Goal: Task Accomplishment & Management: Manage account settings

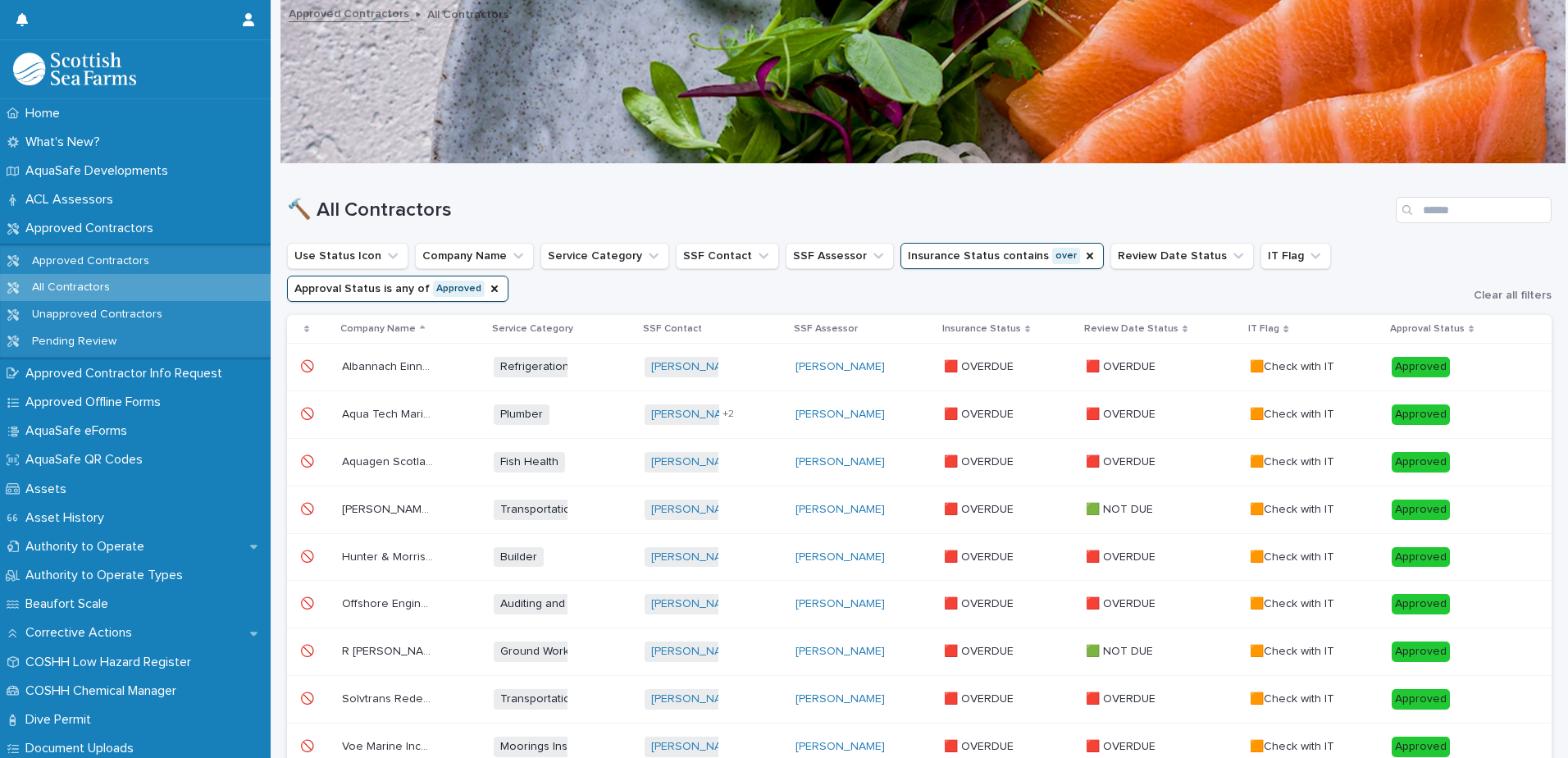
scroll to position [165, 0]
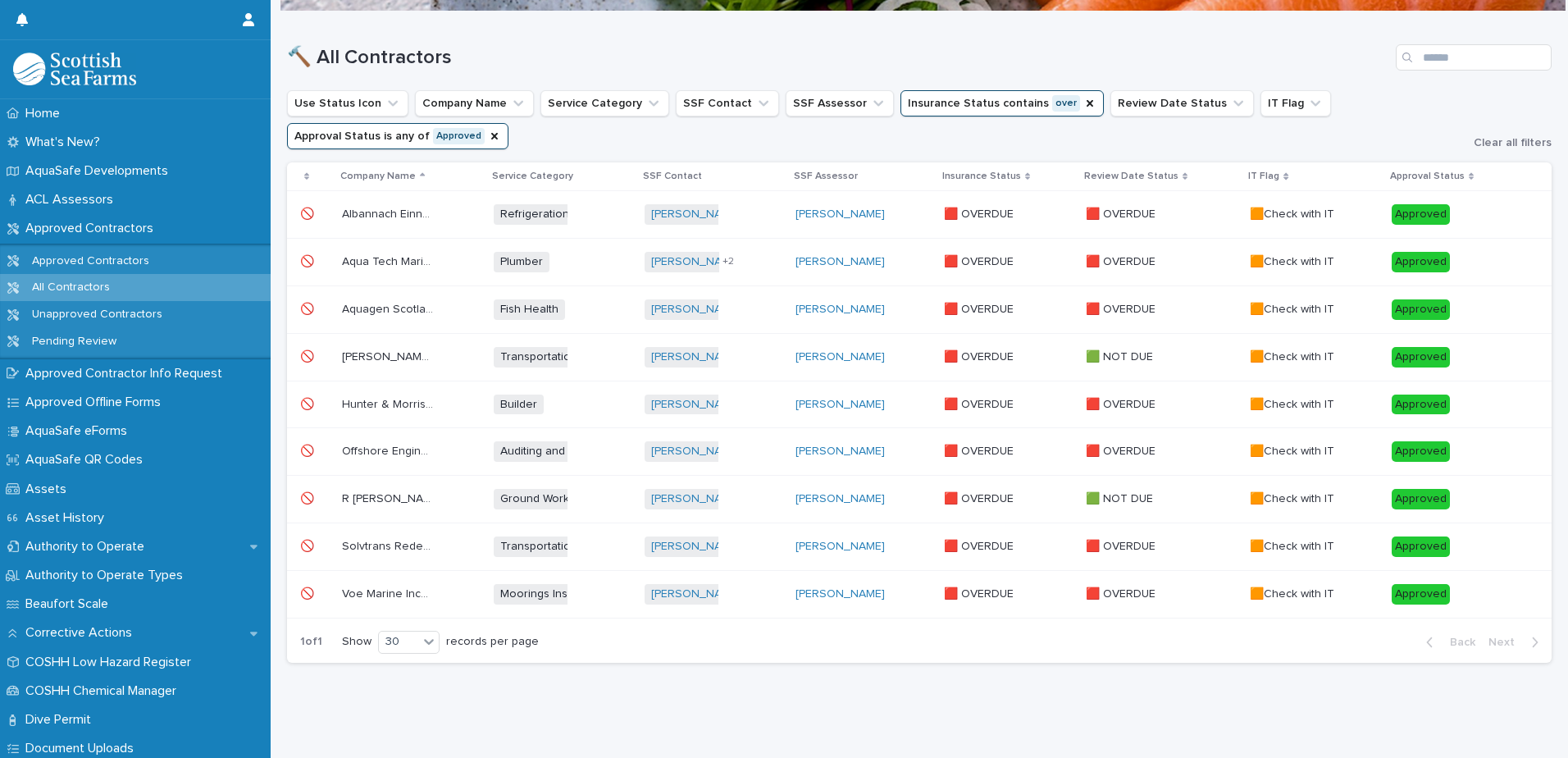
drag, startPoint x: 0, startPoint y: 0, endPoint x: 398, endPoint y: 578, distance: 701.8
click at [398, 584] on p "Voe Marine Incorporating Voe Marine Engineering Ltd & Voe Marine Services Ltd" at bounding box center [389, 593] width 95 height 17
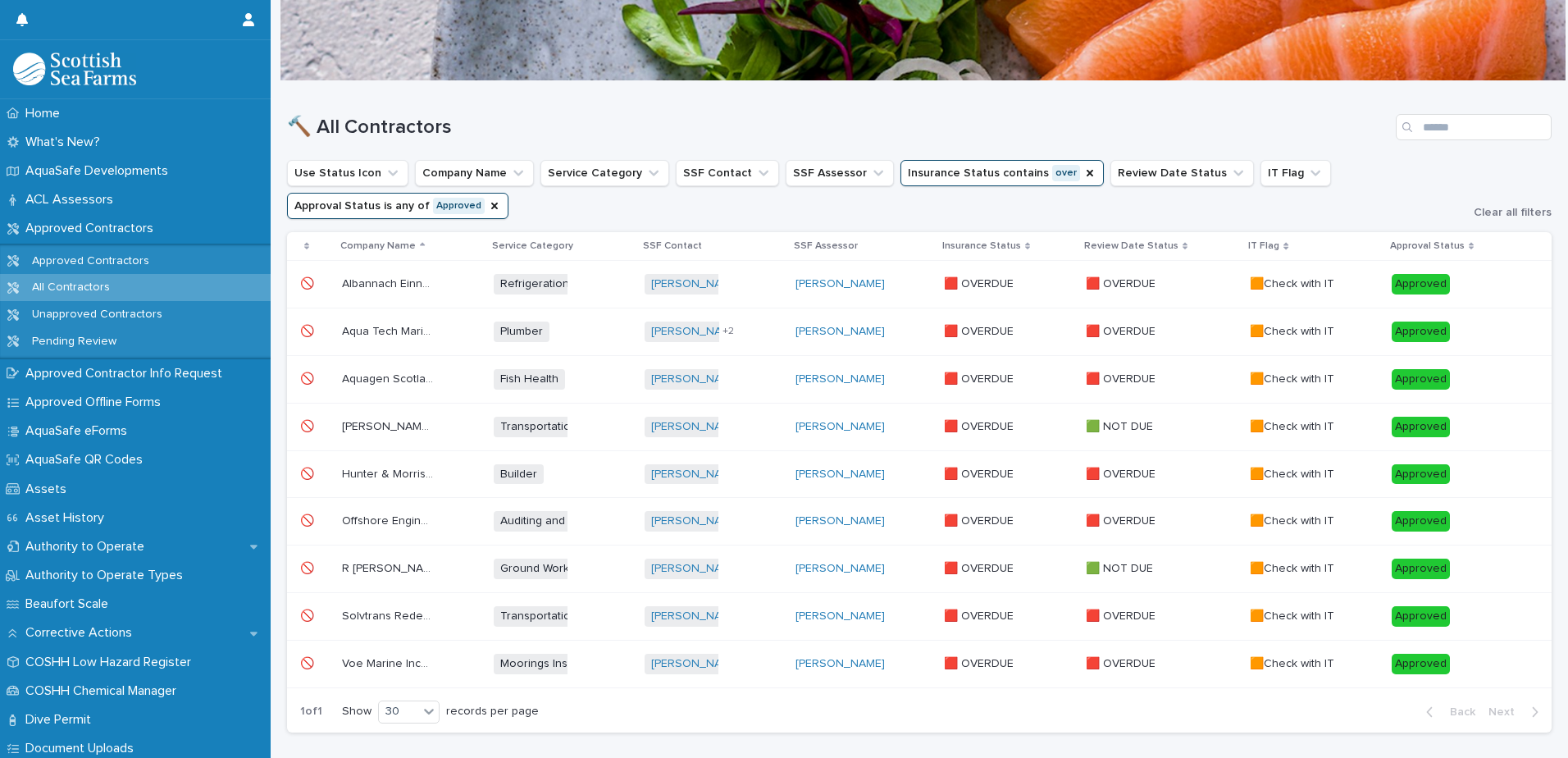
scroll to position [165, 0]
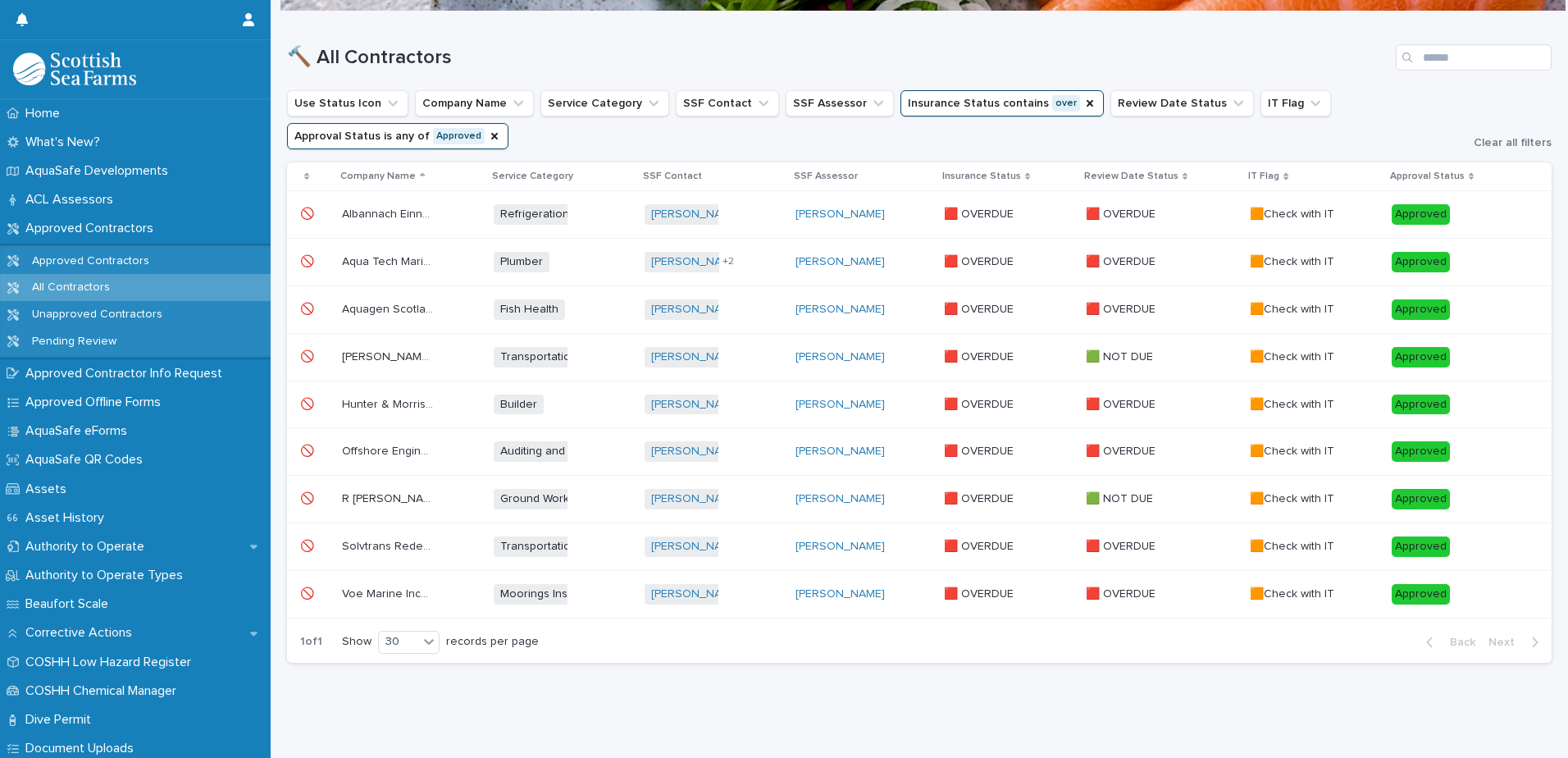
click at [412, 441] on p "Offshore Engineering Ltd" at bounding box center [389, 450] width 95 height 17
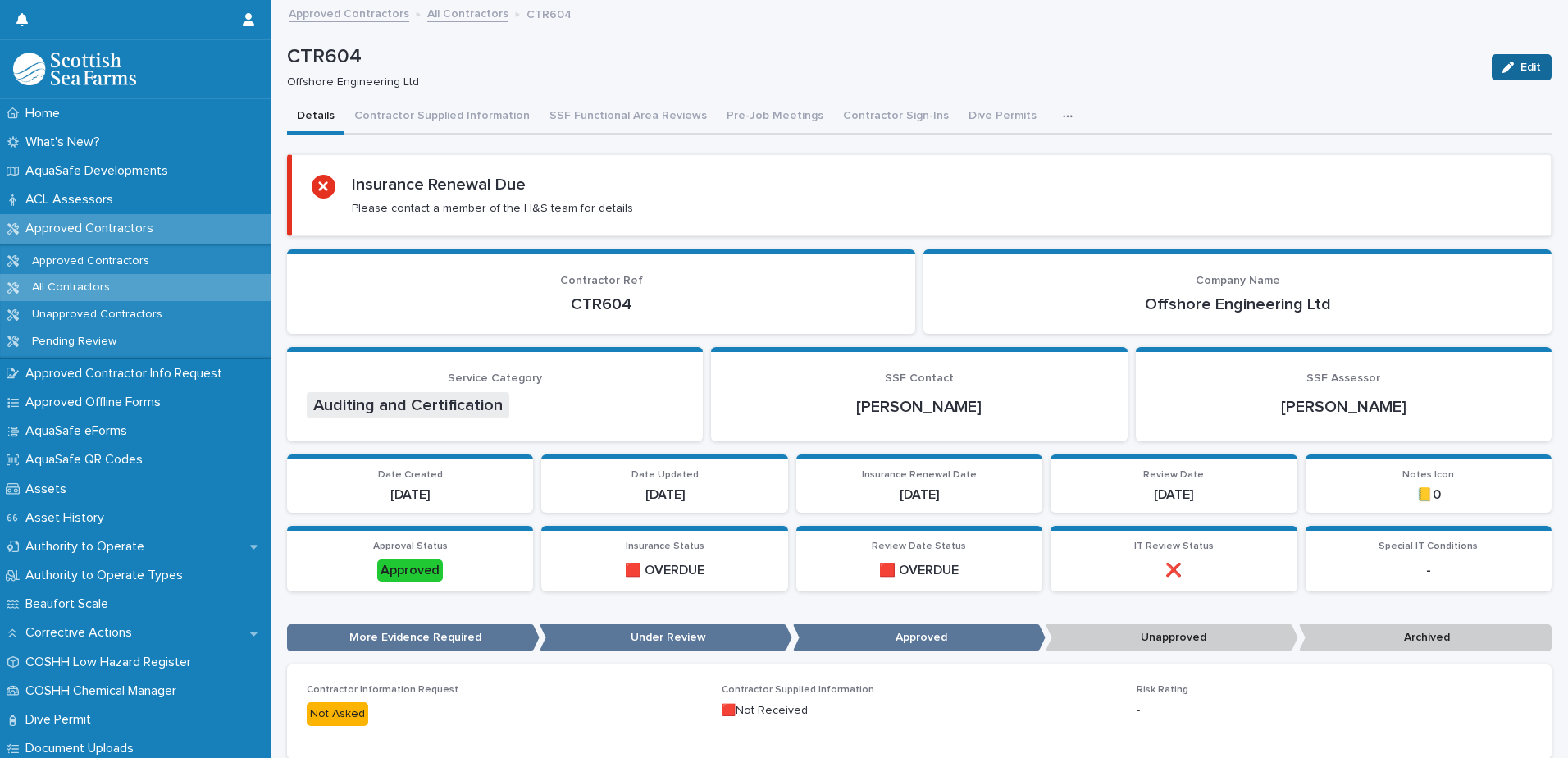
click at [1524, 65] on span "Edit" at bounding box center [1531, 66] width 21 height 11
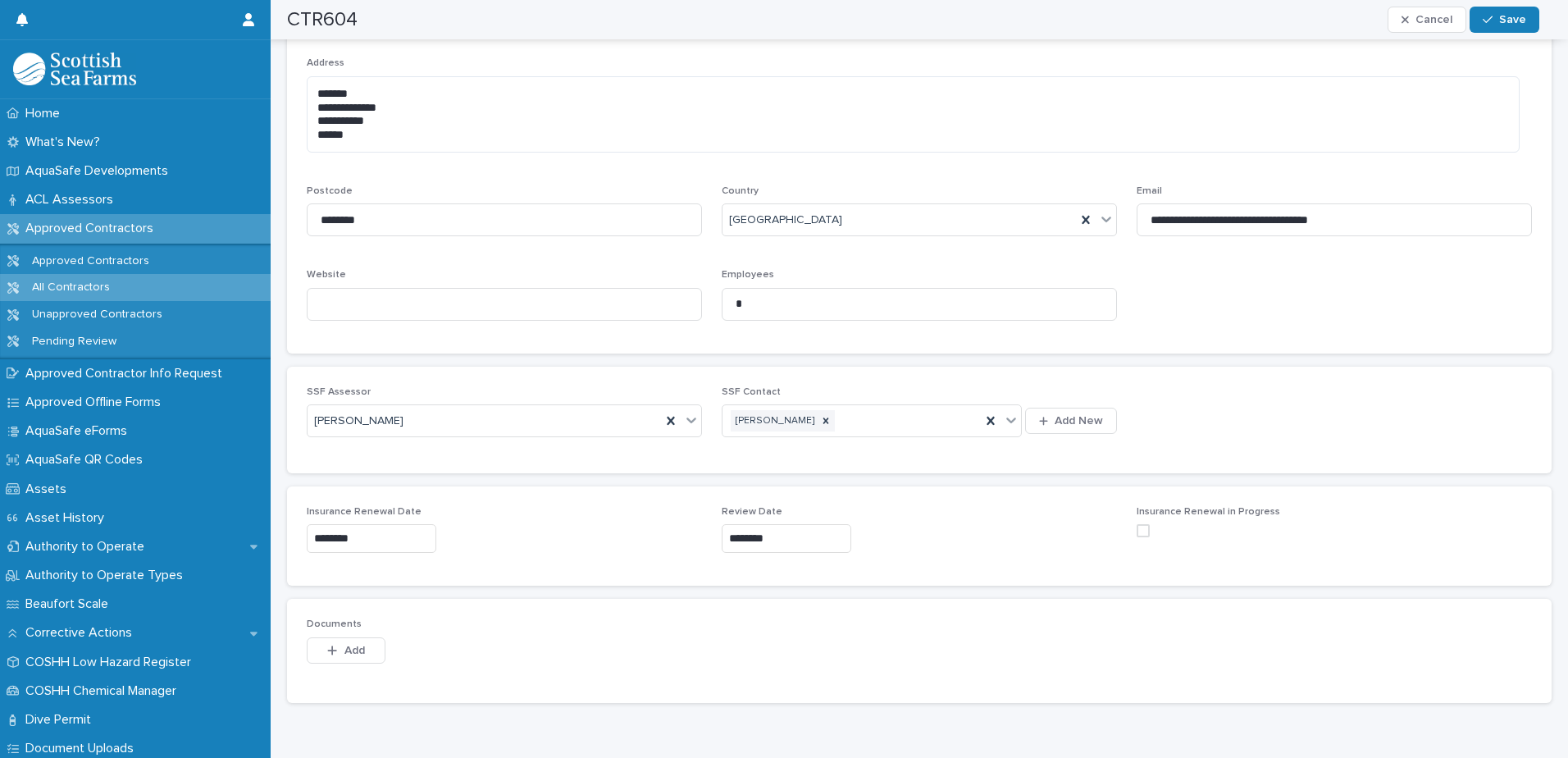
scroll to position [1357, 0]
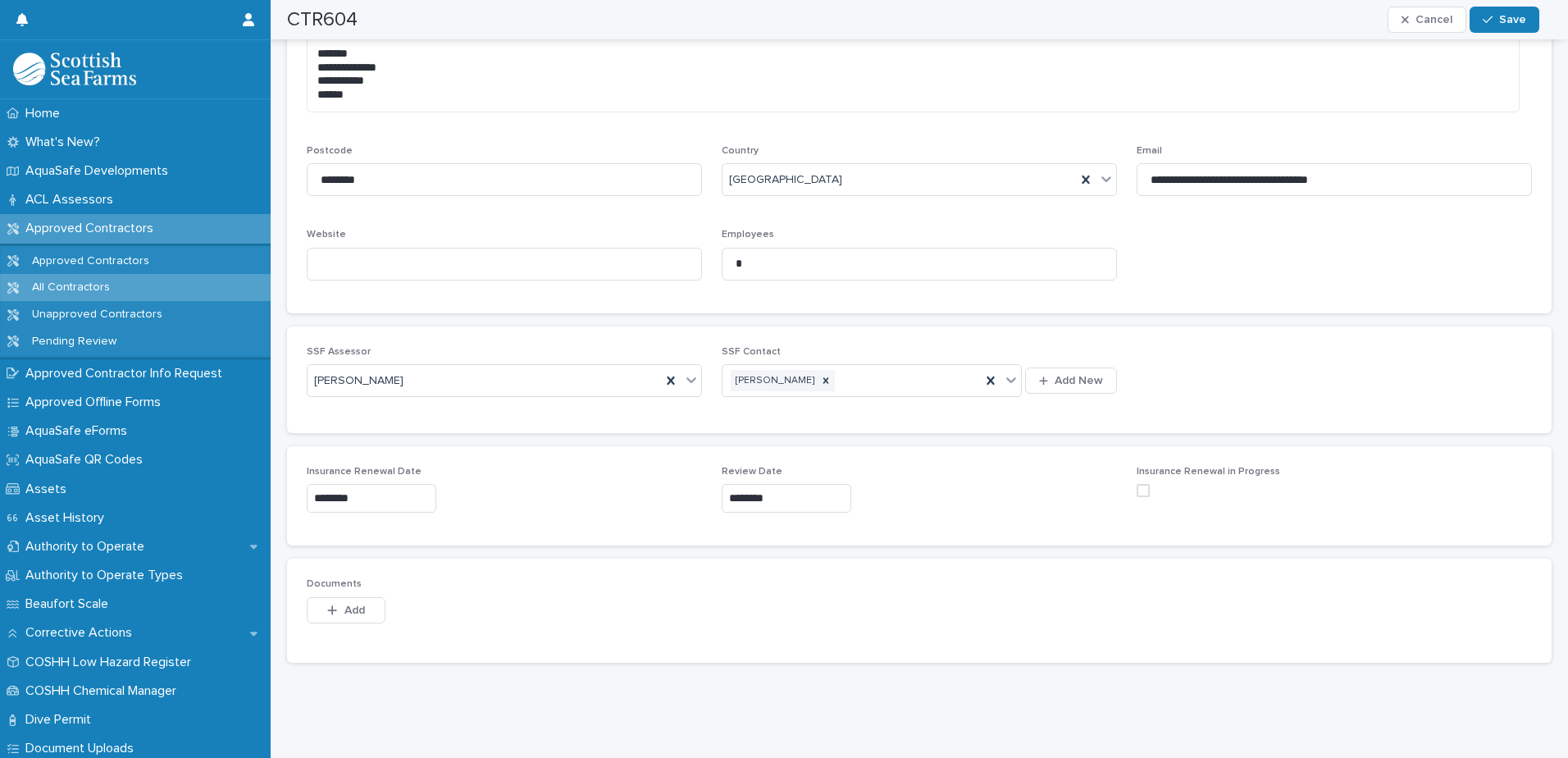
click at [1137, 484] on span at bounding box center [1143, 490] width 13 height 13
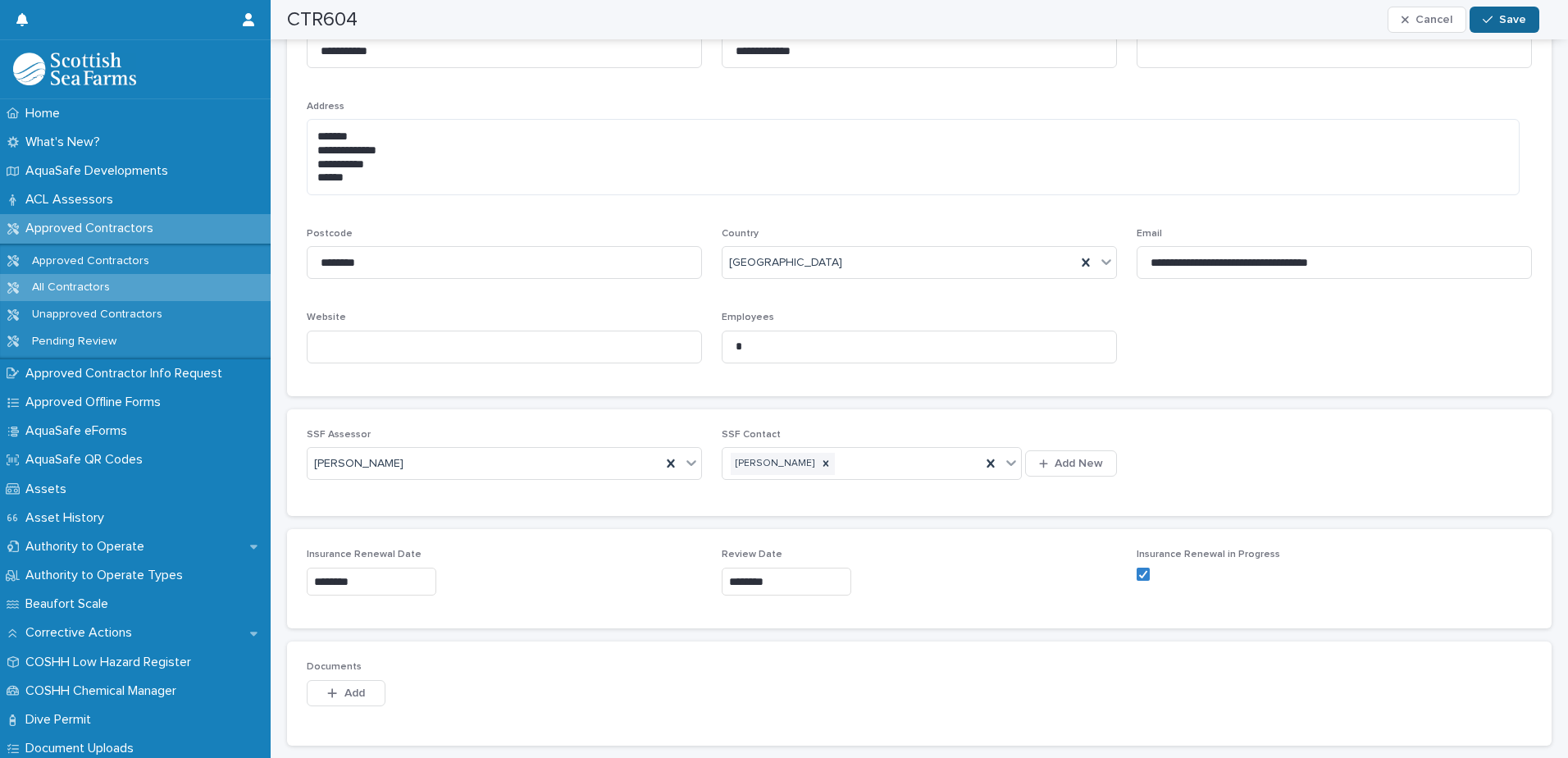
click at [1493, 19] on icon "button" at bounding box center [1487, 19] width 9 height 11
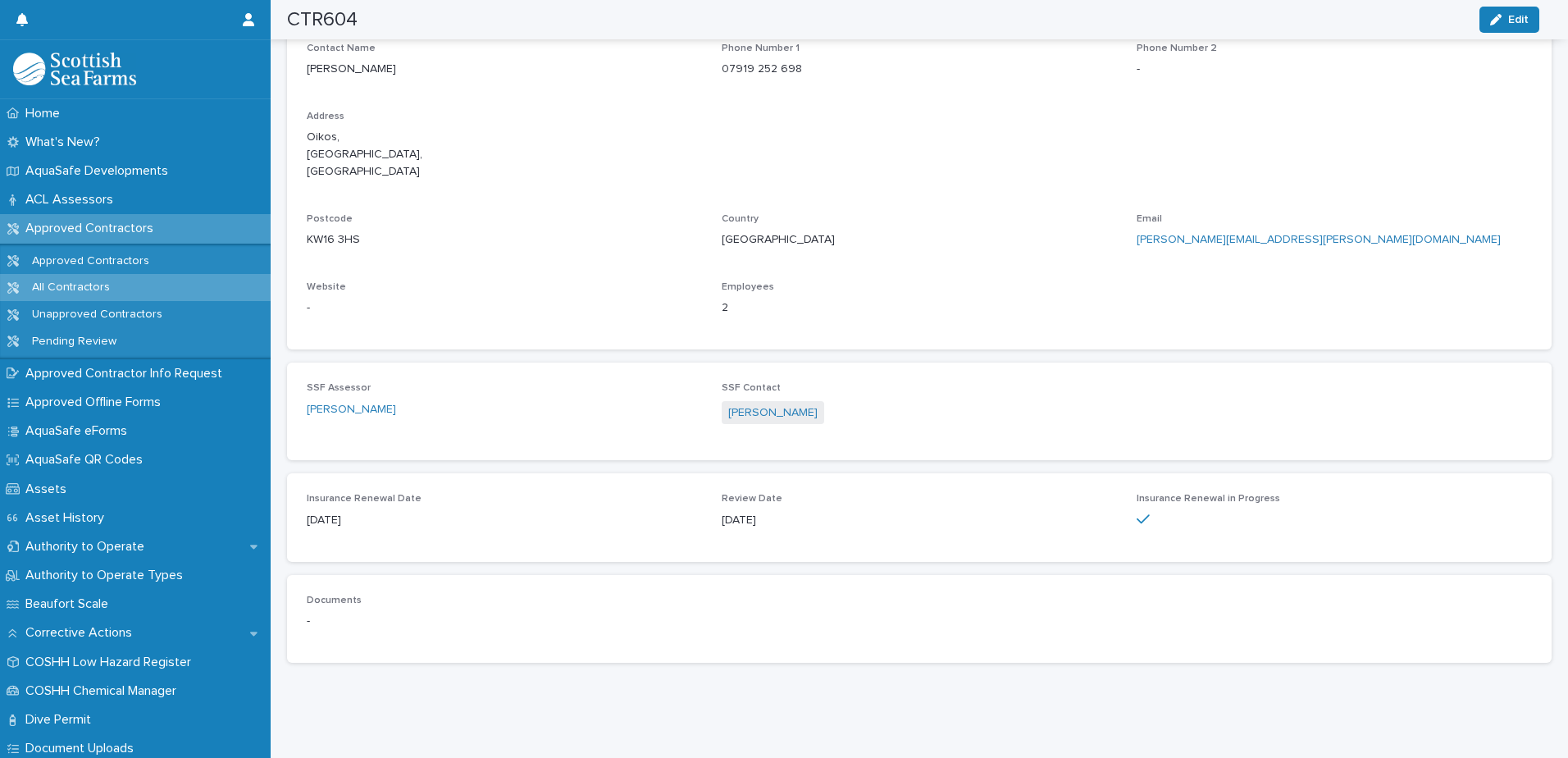
scroll to position [1258, 0]
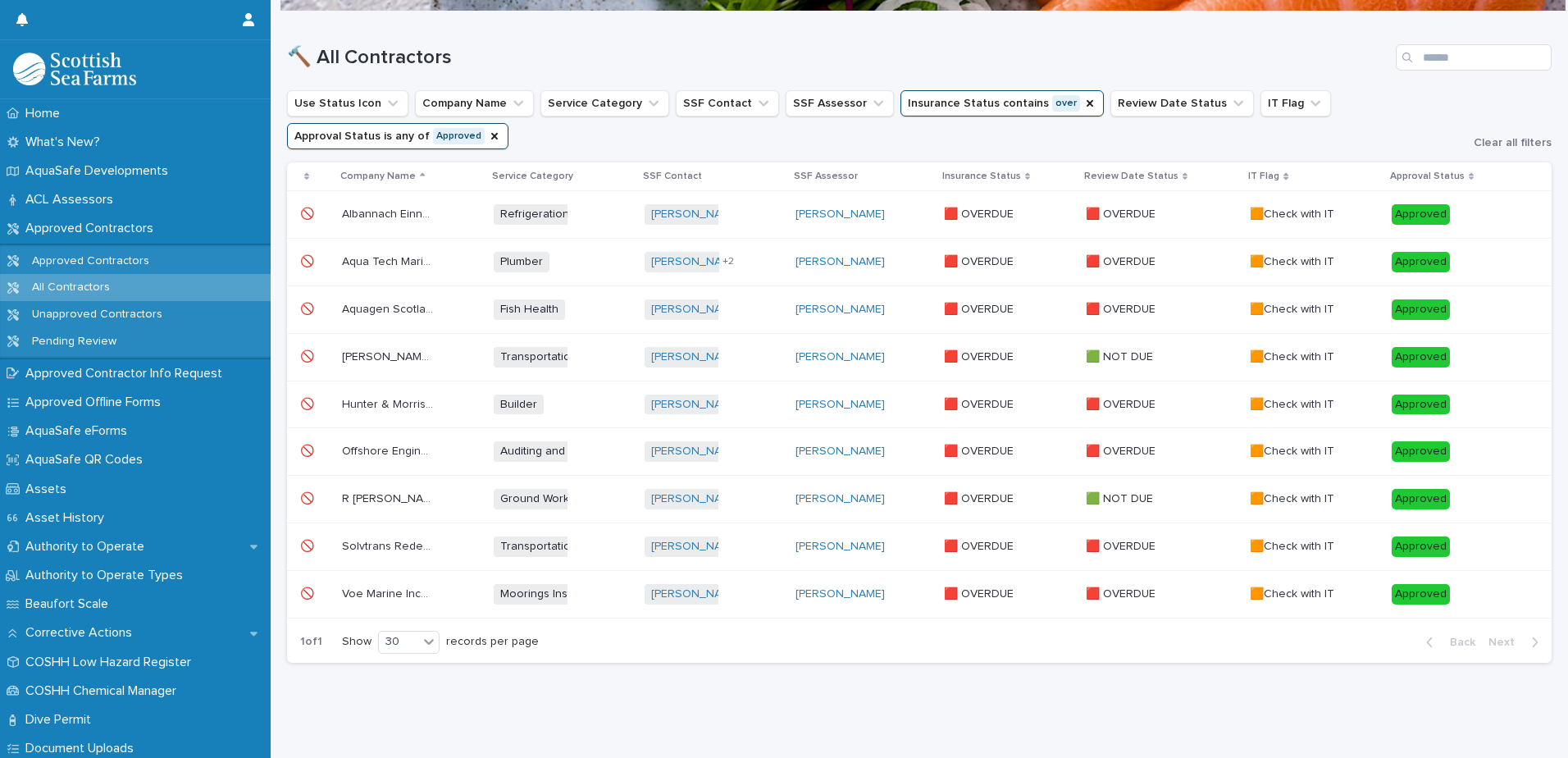
scroll to position [12, 0]
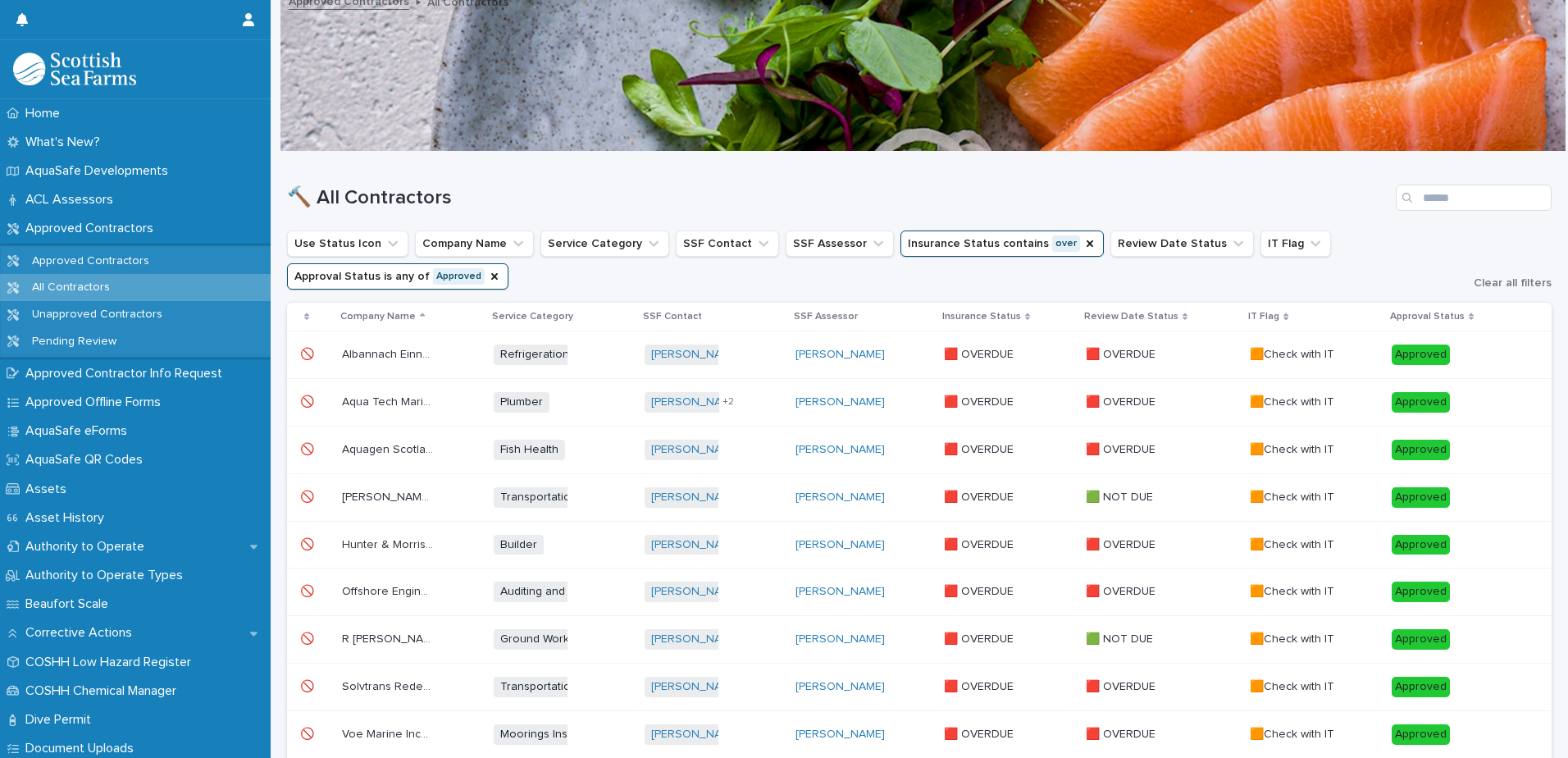
click at [407, 637] on p "R [PERSON_NAME] Agri Services" at bounding box center [389, 638] width 95 height 17
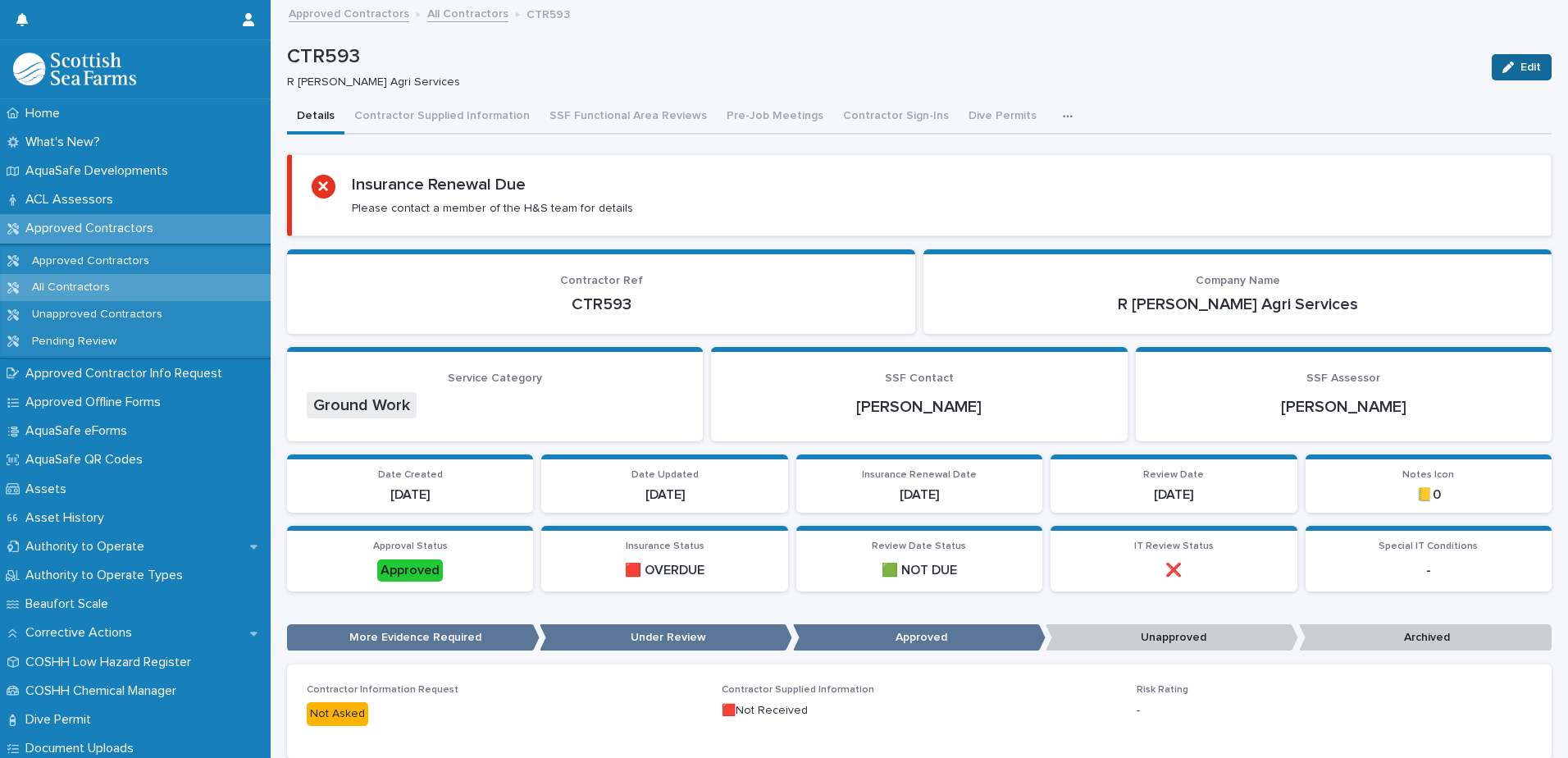
click at [1515, 60] on button "Edit" at bounding box center [1522, 67] width 60 height 26
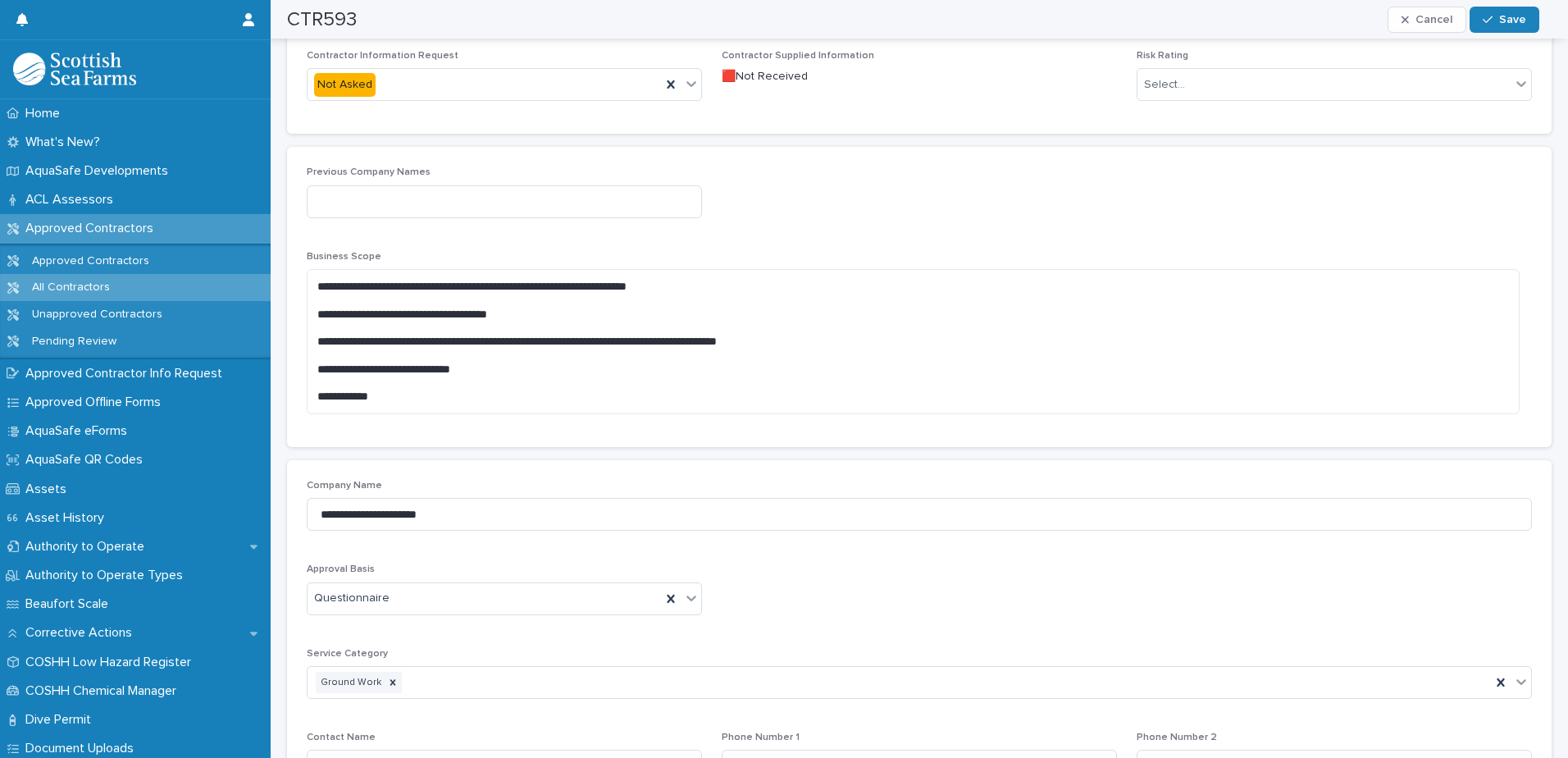
scroll to position [1313, 0]
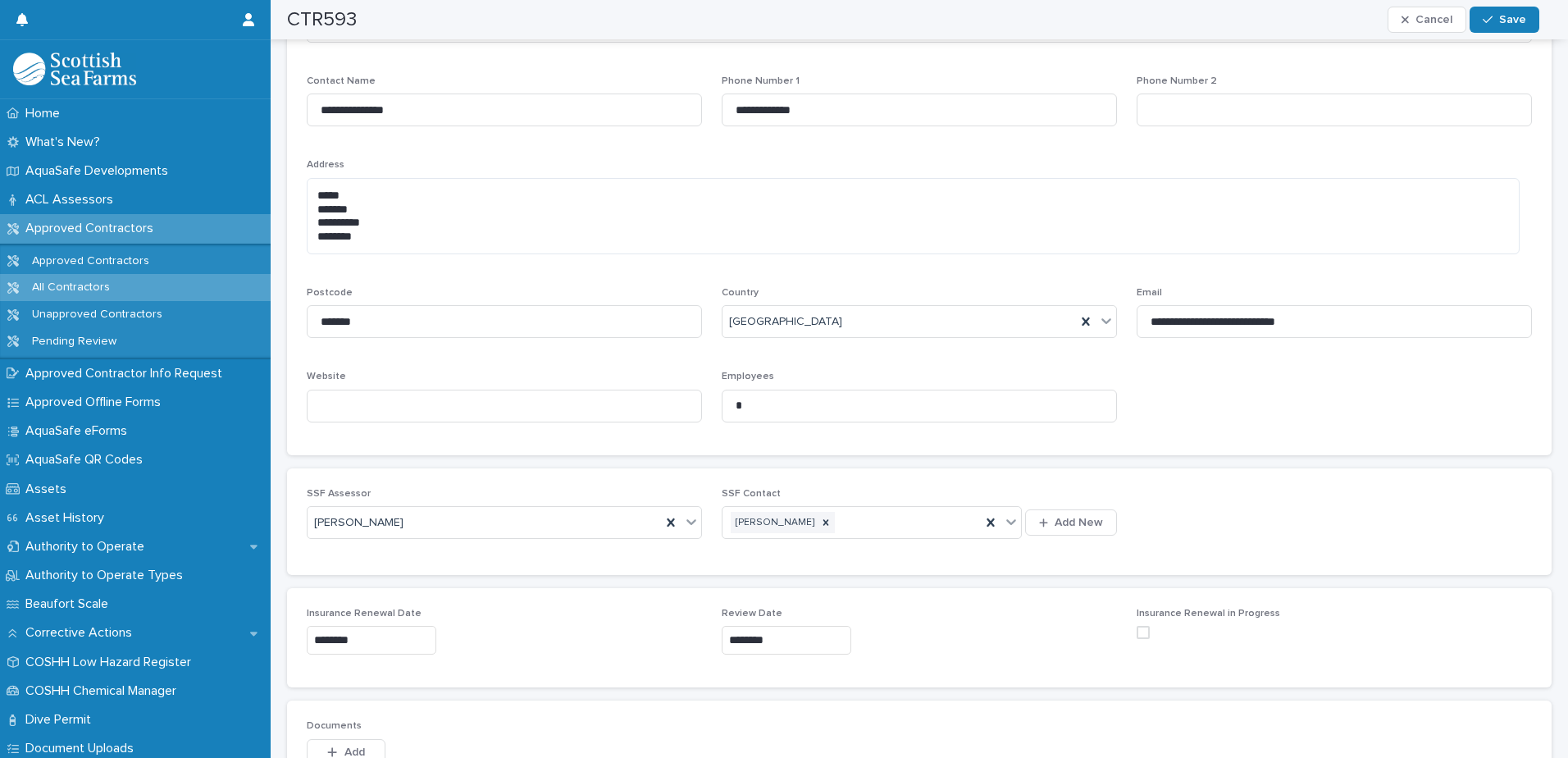
click at [1139, 635] on span at bounding box center [1143, 632] width 13 height 13
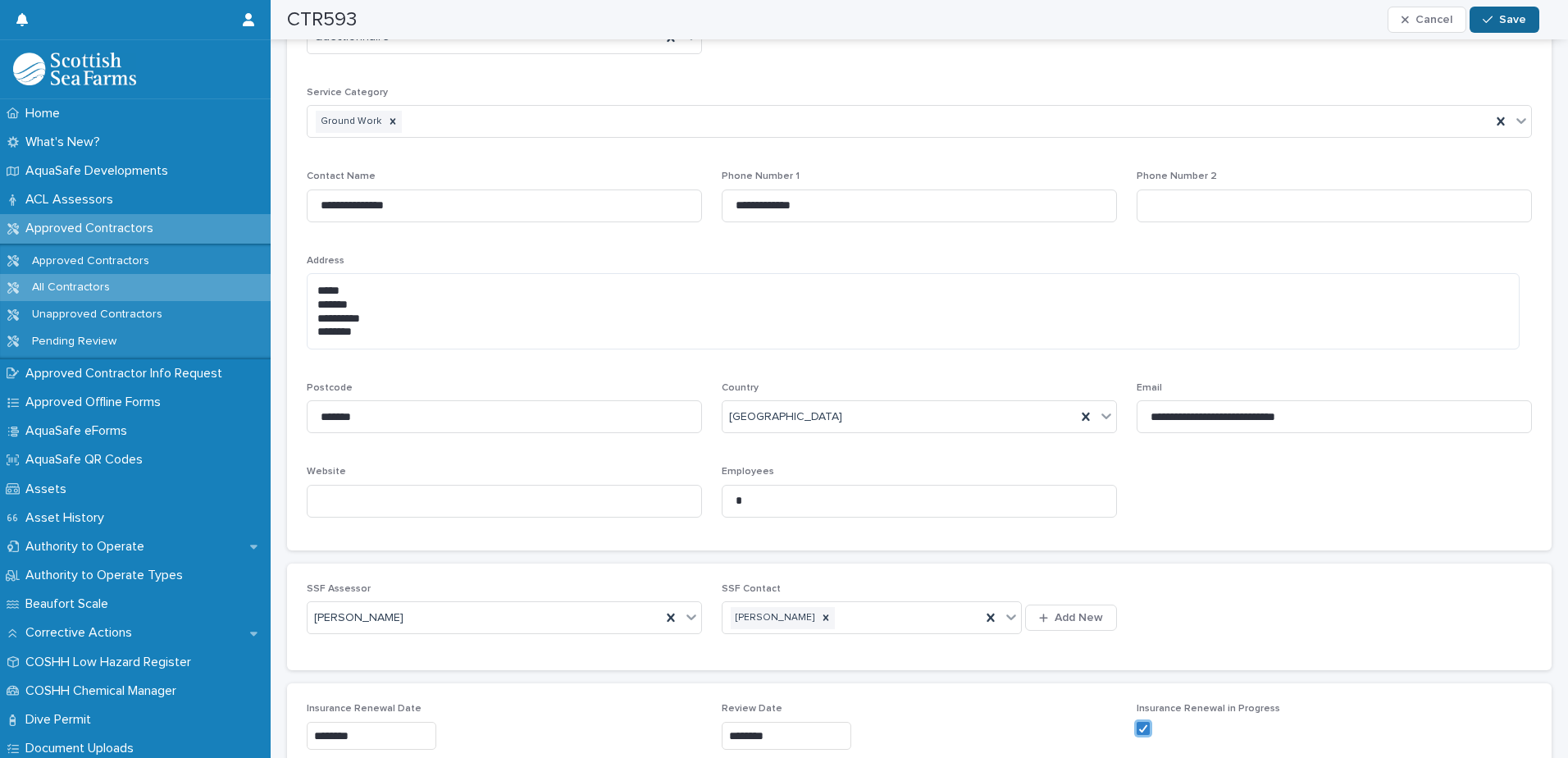
click at [1484, 10] on button "Save" at bounding box center [1504, 20] width 70 height 26
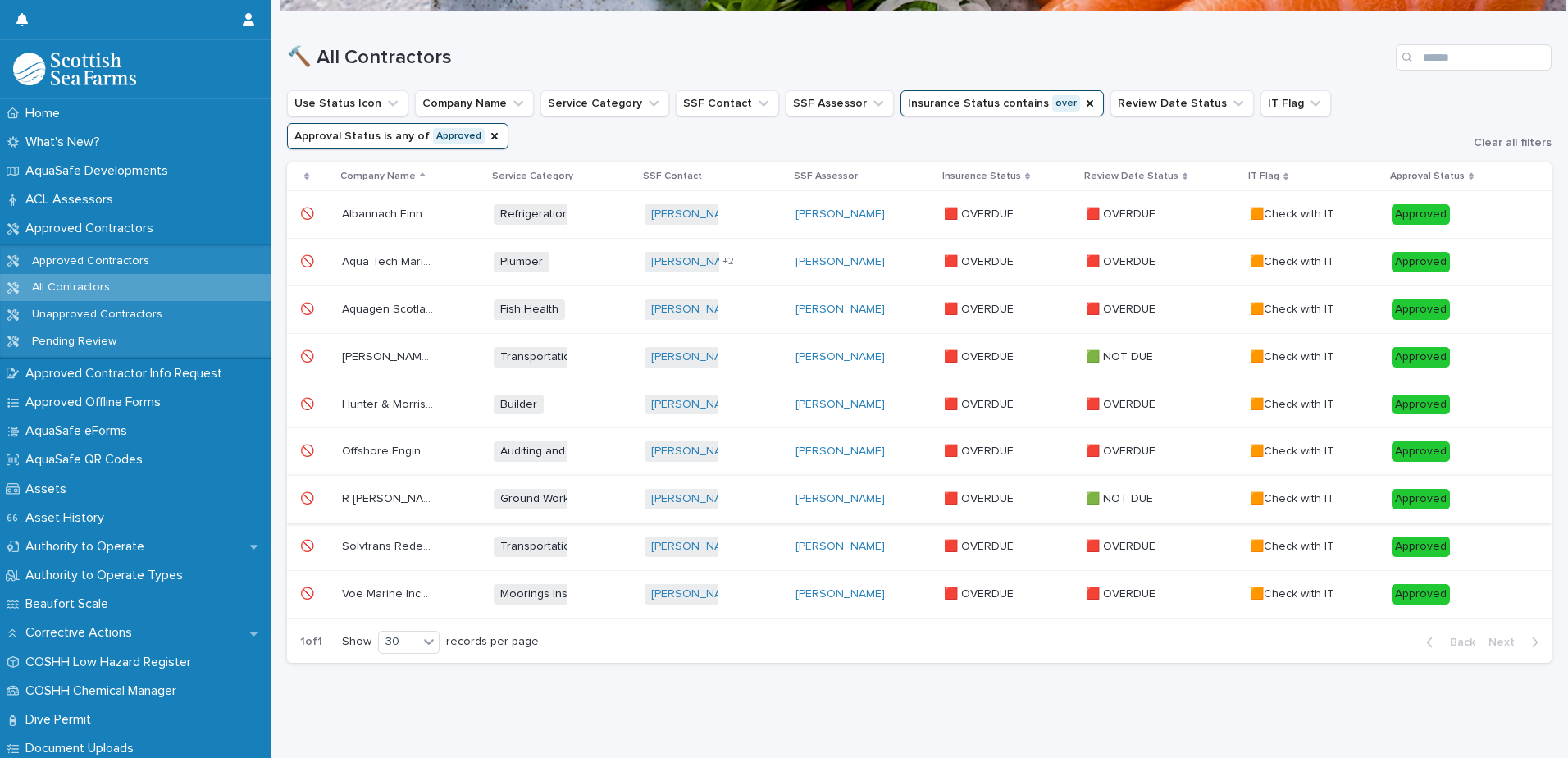
scroll to position [165, 0]
click at [396, 537] on p "Solvtrans Rederi AS" at bounding box center [389, 545] width 95 height 17
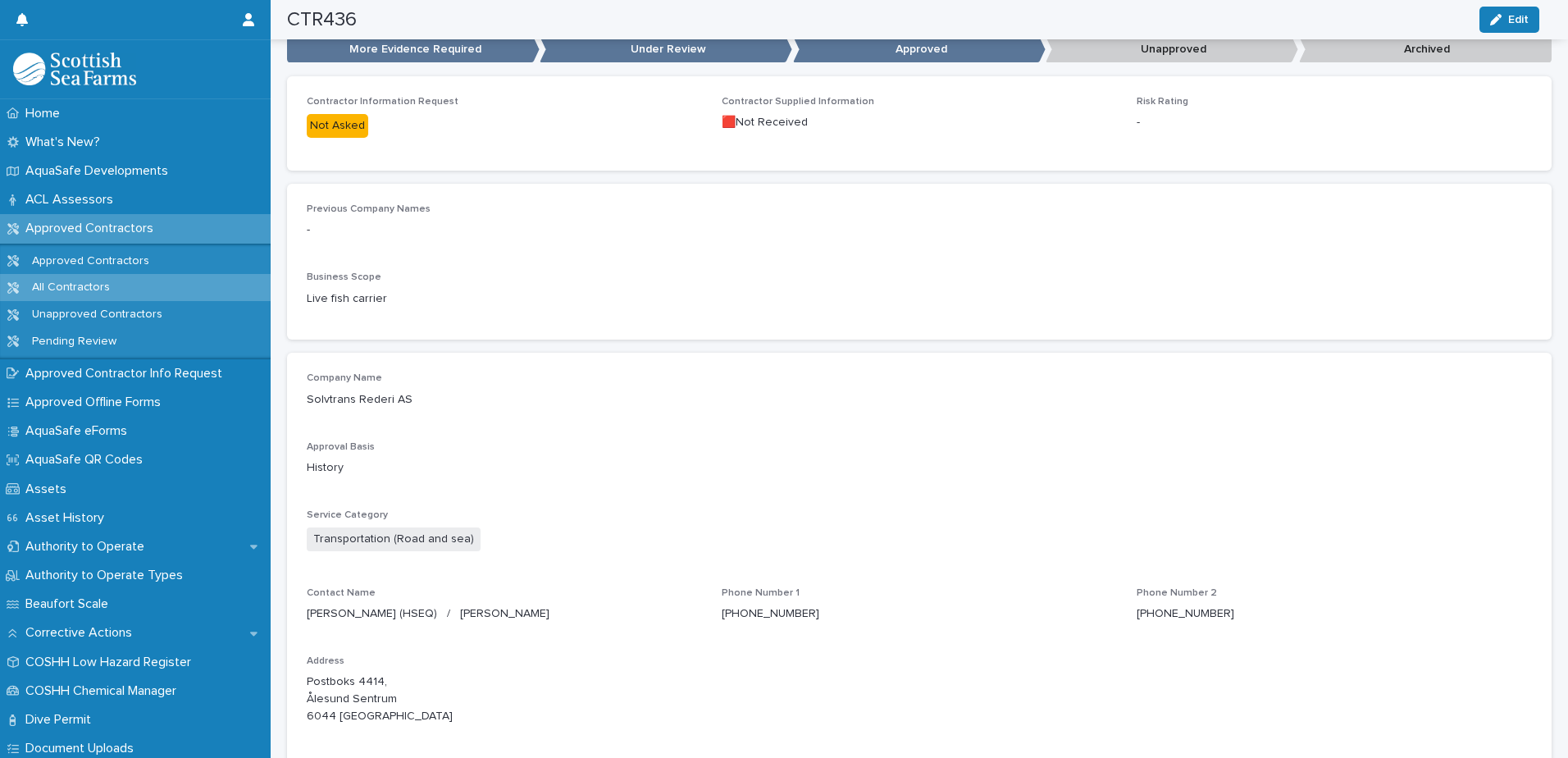
scroll to position [27, 0]
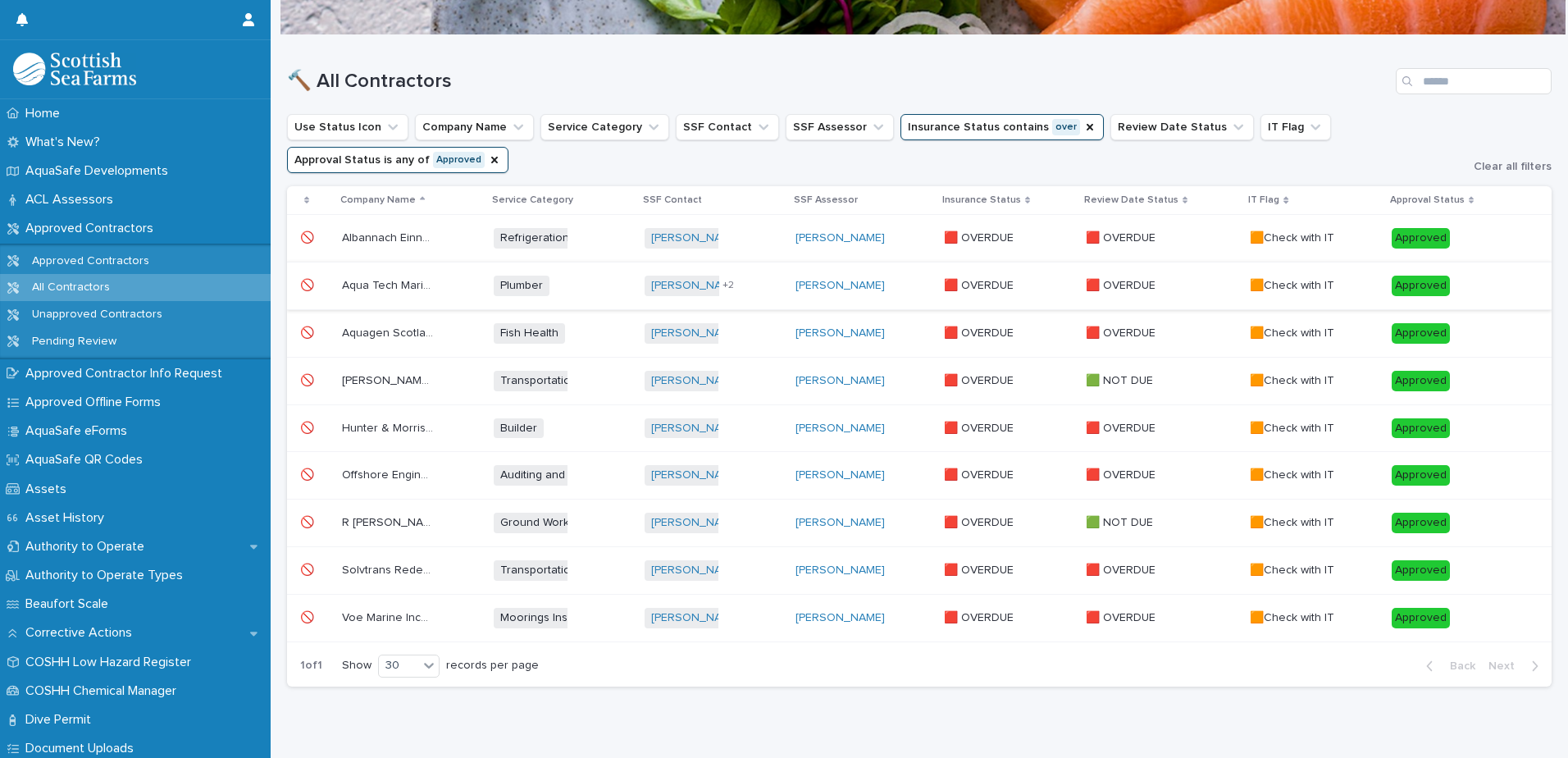
scroll to position [165, 0]
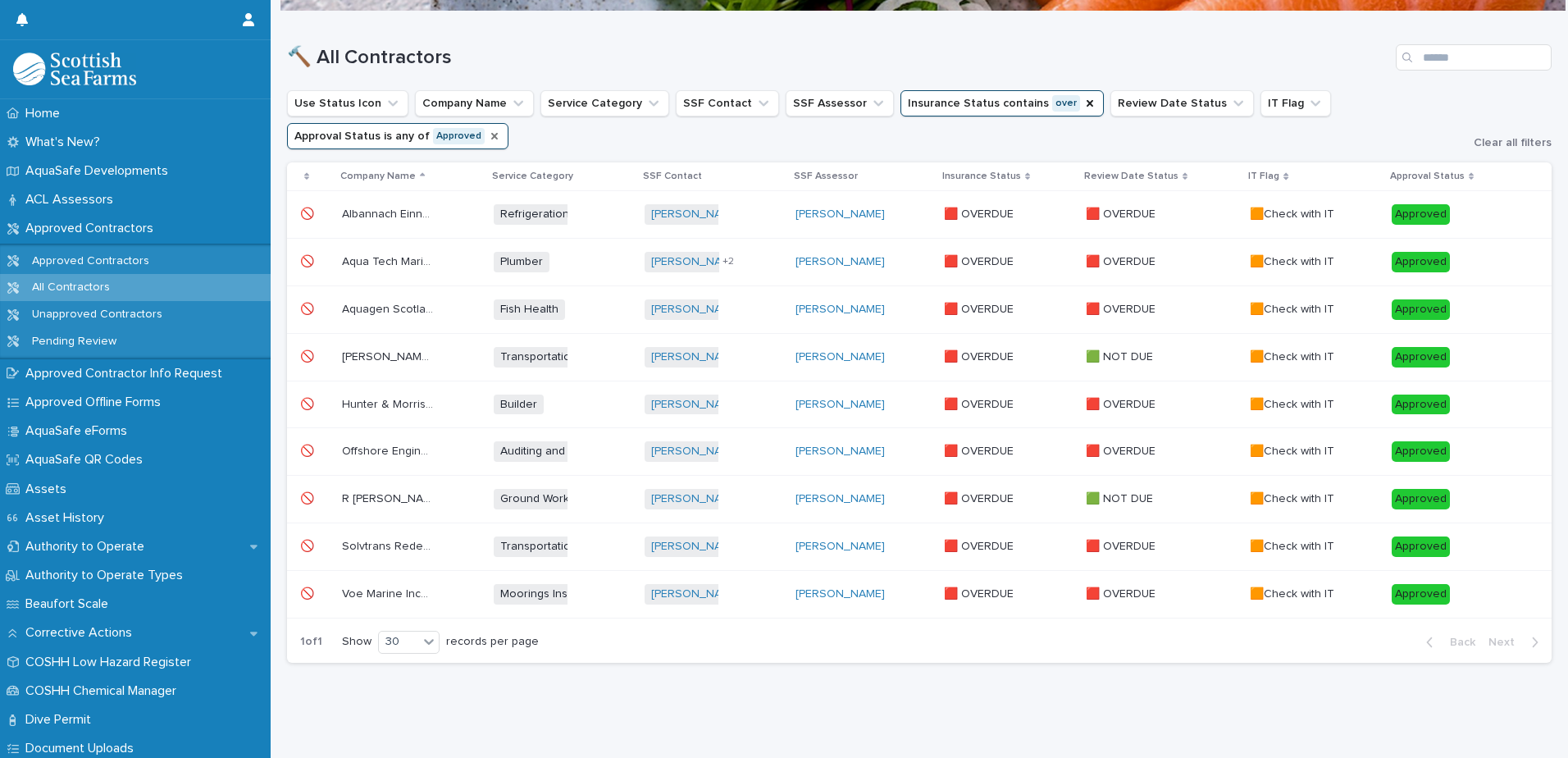
click at [488, 129] on icon "Approval Status" at bounding box center [494, 135] width 13 height 13
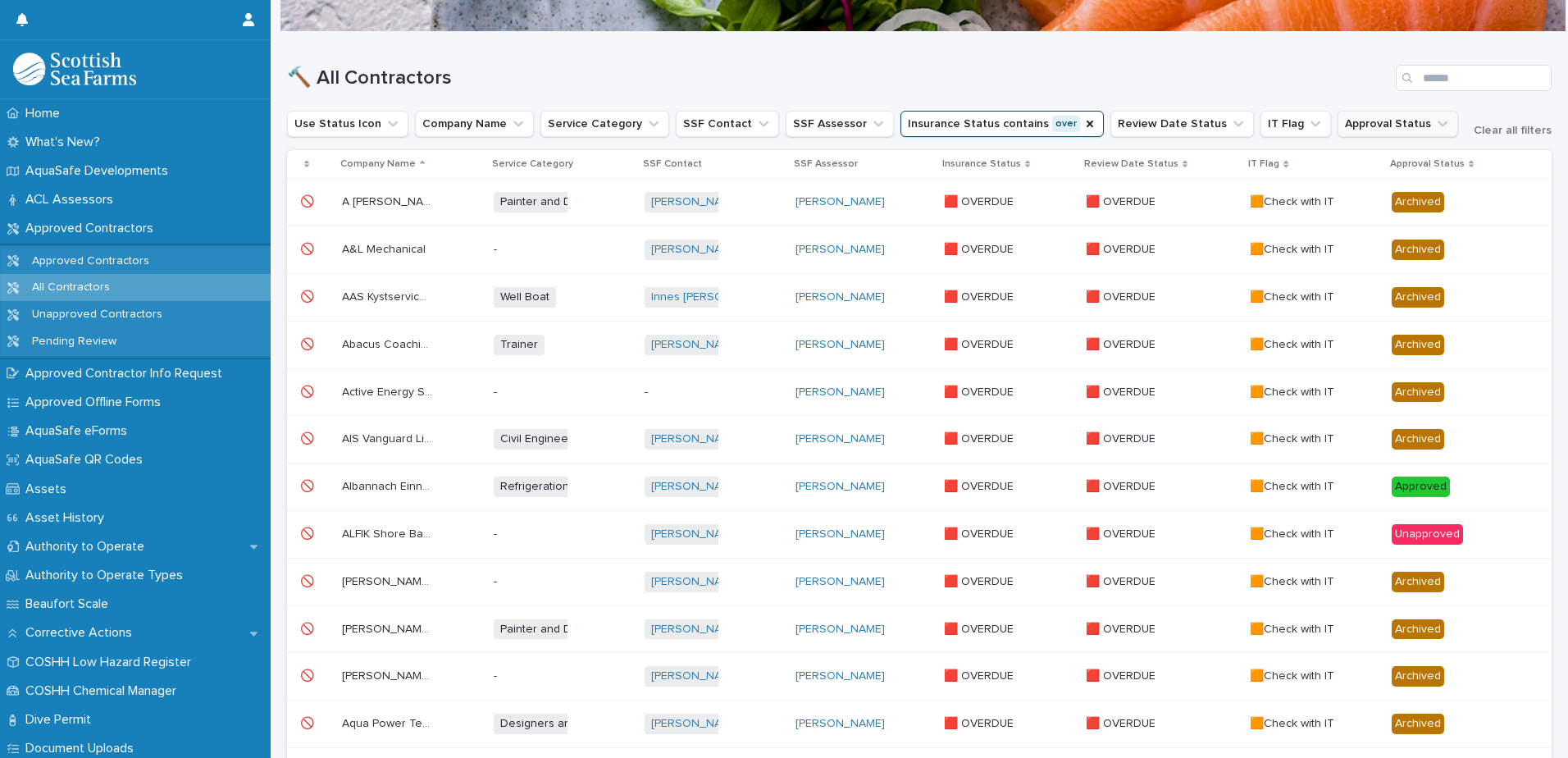
scroll to position [165, 0]
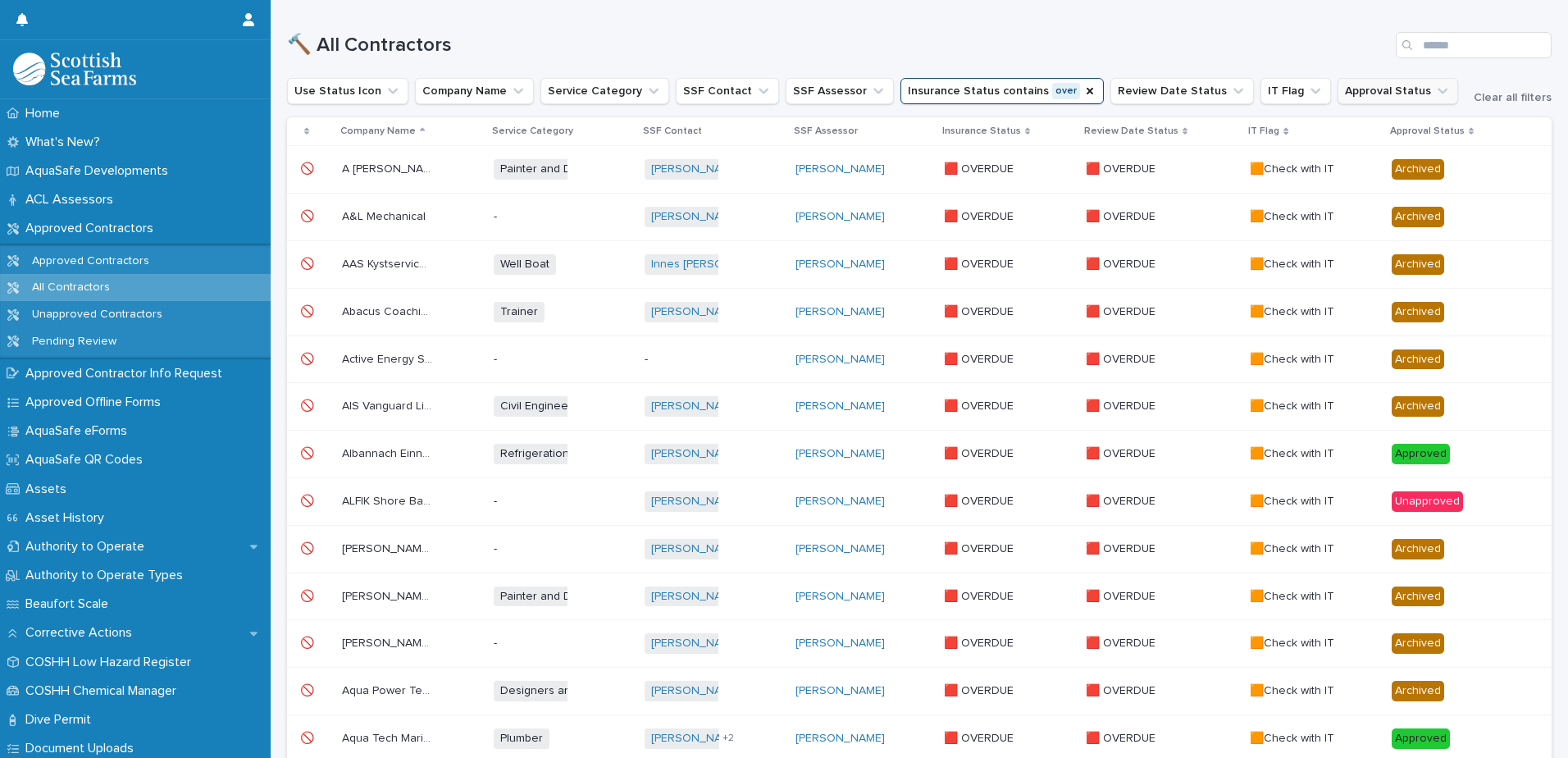
click at [1051, 123] on div "Insurance Status" at bounding box center [1007, 131] width 132 height 18
click at [1083, 90] on icon "Insurance Status" at bounding box center [1089, 90] width 13 height 13
